Goal: Transaction & Acquisition: Subscribe to service/newsletter

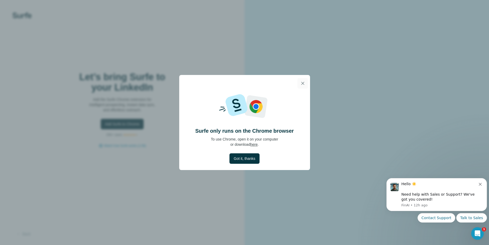
click at [307, 80] on button "button" at bounding box center [303, 83] width 10 height 10
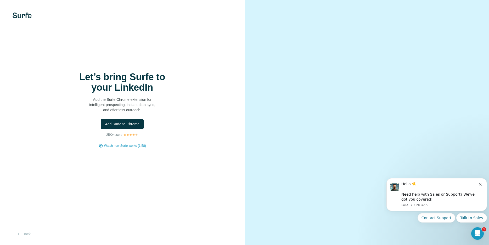
click at [480, 182] on button "Dismiss notification" at bounding box center [481, 184] width 4 height 4
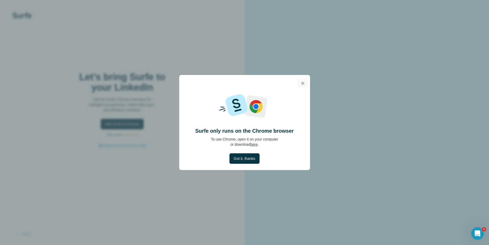
click at [305, 83] on button "button" at bounding box center [303, 83] width 10 height 10
